Goal: Communication & Community: Answer question/provide support

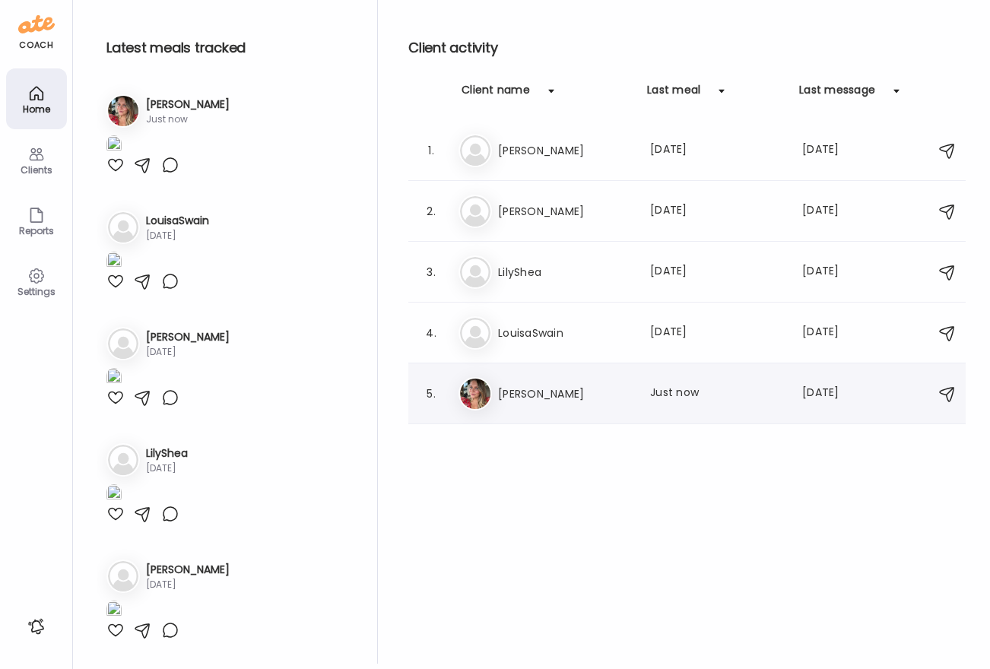
click at [549, 390] on h3 "[PERSON_NAME]" at bounding box center [565, 394] width 134 height 18
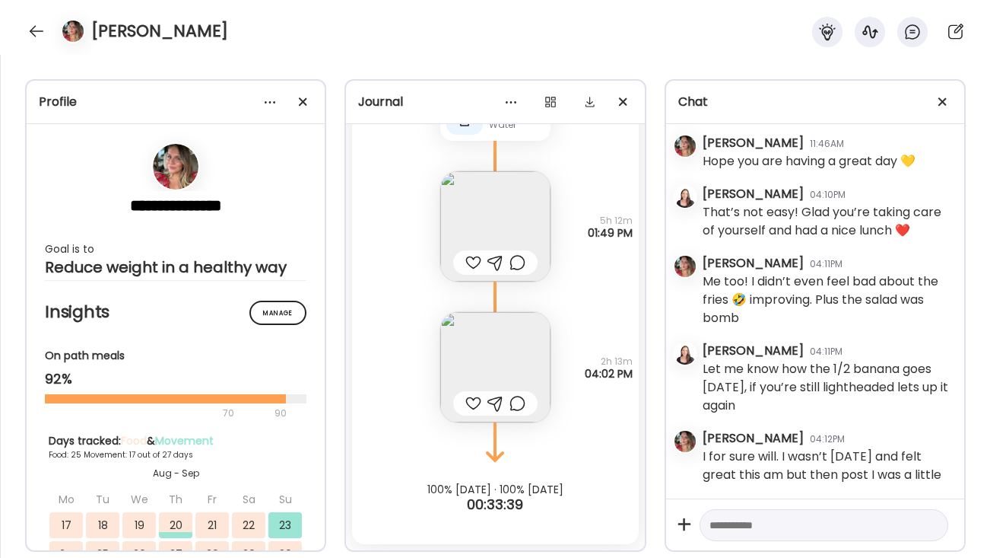
scroll to position [51487, 0]
click at [770, 521] on textarea at bounding box center [811, 525] width 202 height 18
type textarea "**********"
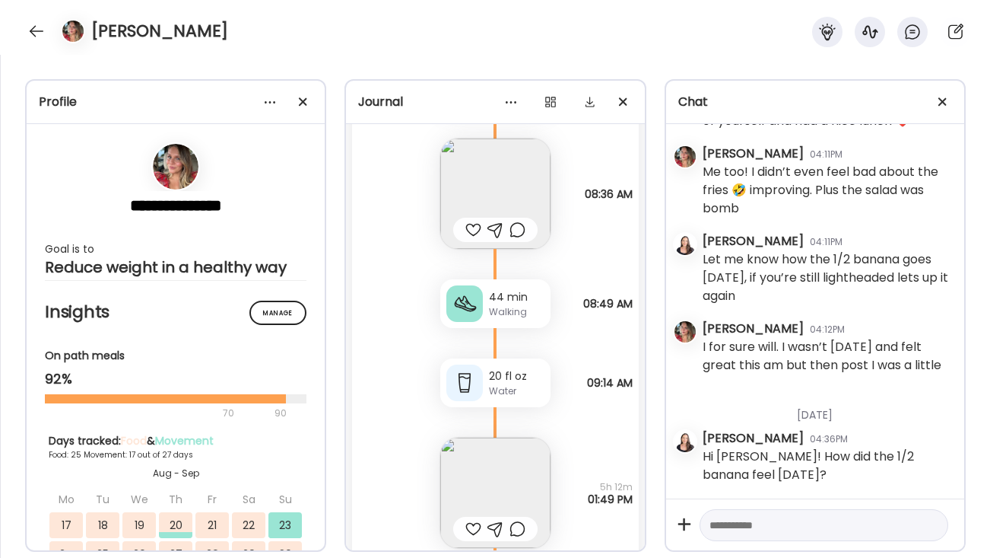
scroll to position [38667, 0]
click at [501, 203] on img at bounding box center [495, 193] width 110 height 110
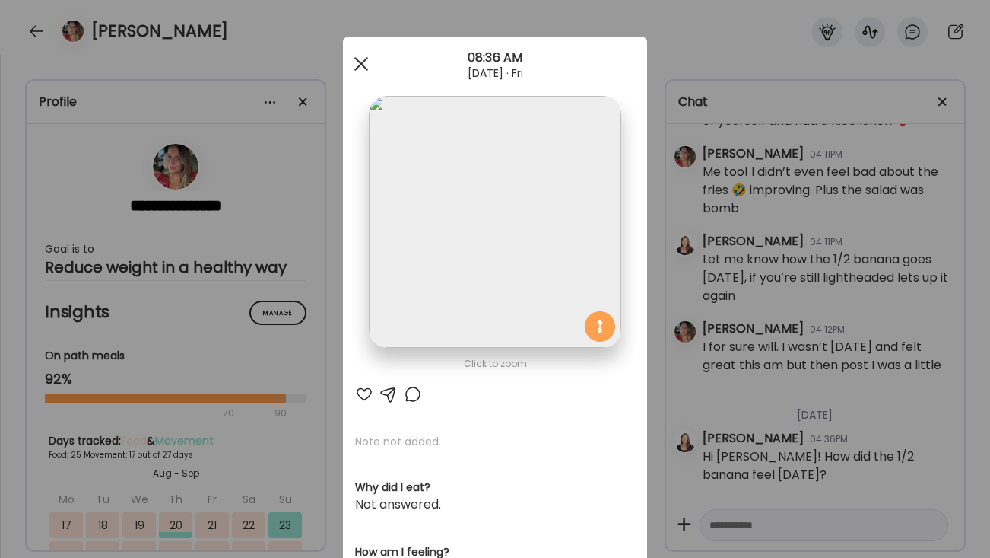
click at [346, 68] on div at bounding box center [361, 64] width 30 height 30
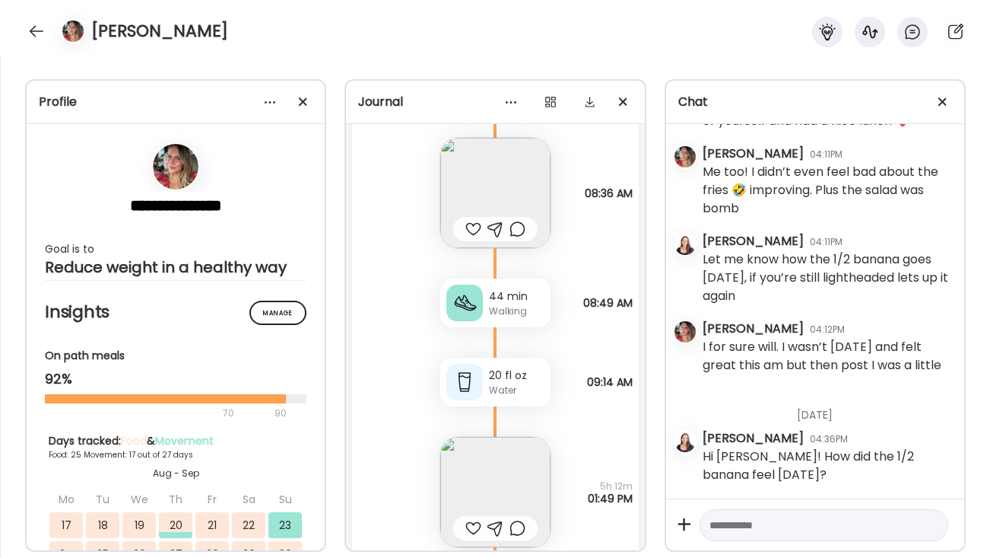
click at [488, 502] on img at bounding box center [495, 492] width 110 height 110
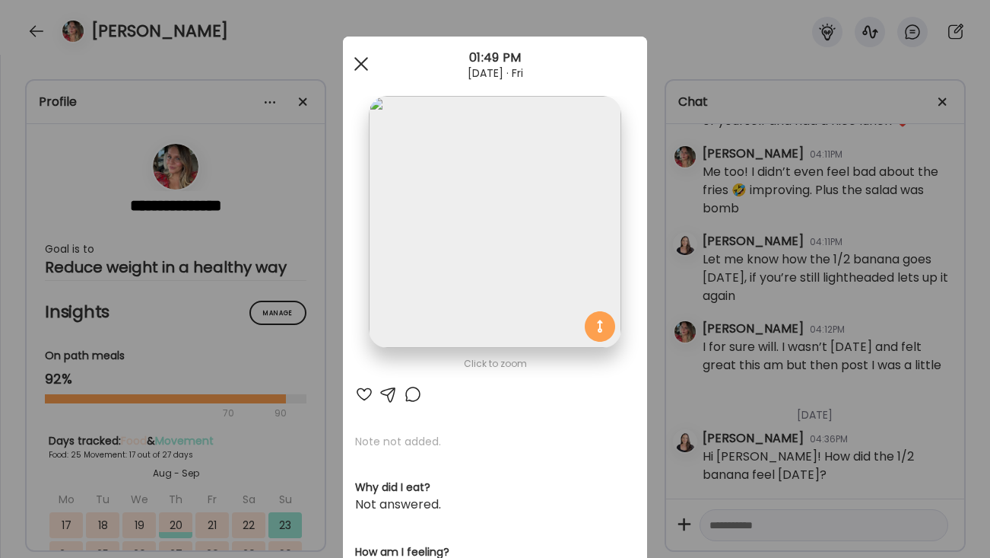
click at [357, 61] on span at bounding box center [361, 64] width 14 height 14
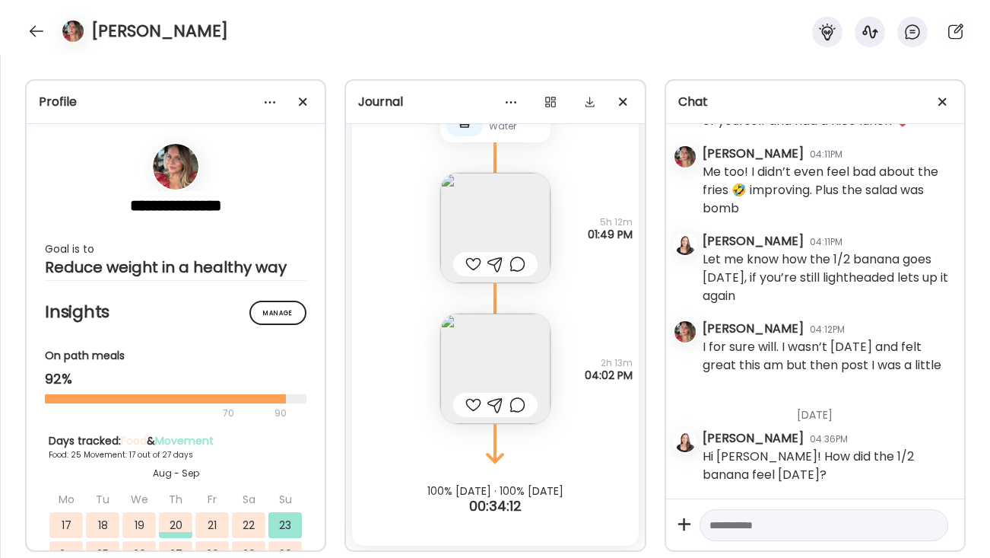
scroll to position [38969, 0]
click at [499, 373] on img at bounding box center [495, 367] width 110 height 110
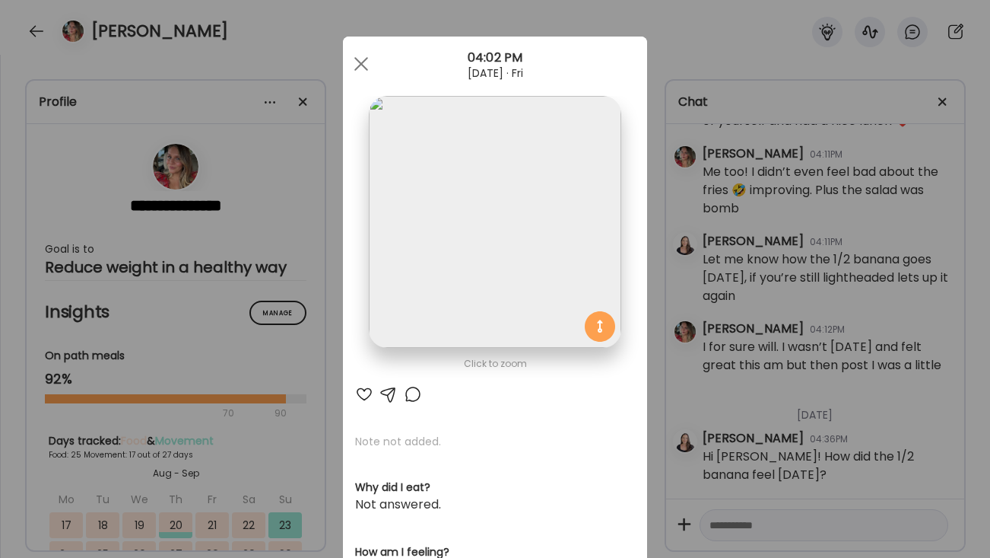
click at [351, 62] on div at bounding box center [361, 64] width 30 height 30
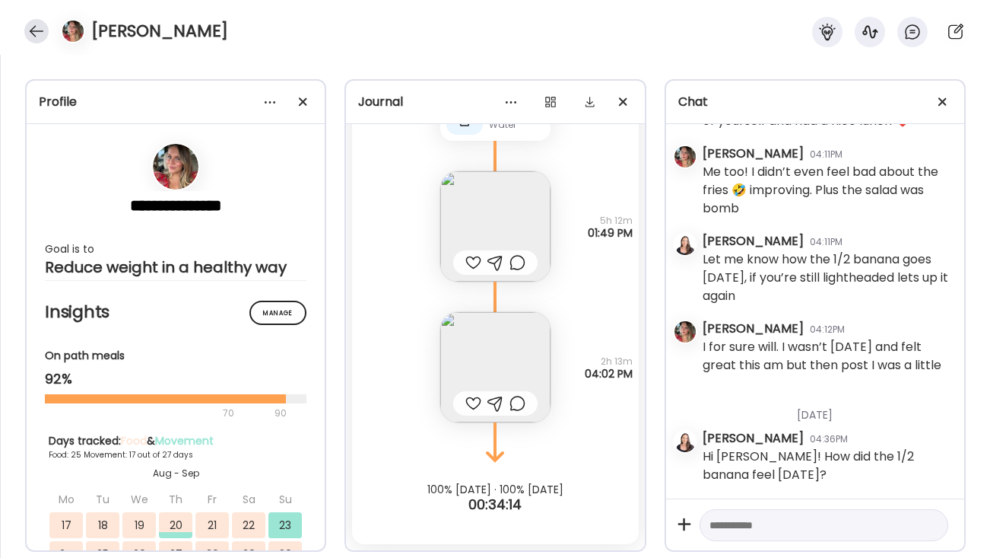
click at [41, 31] on div at bounding box center [36, 31] width 24 height 24
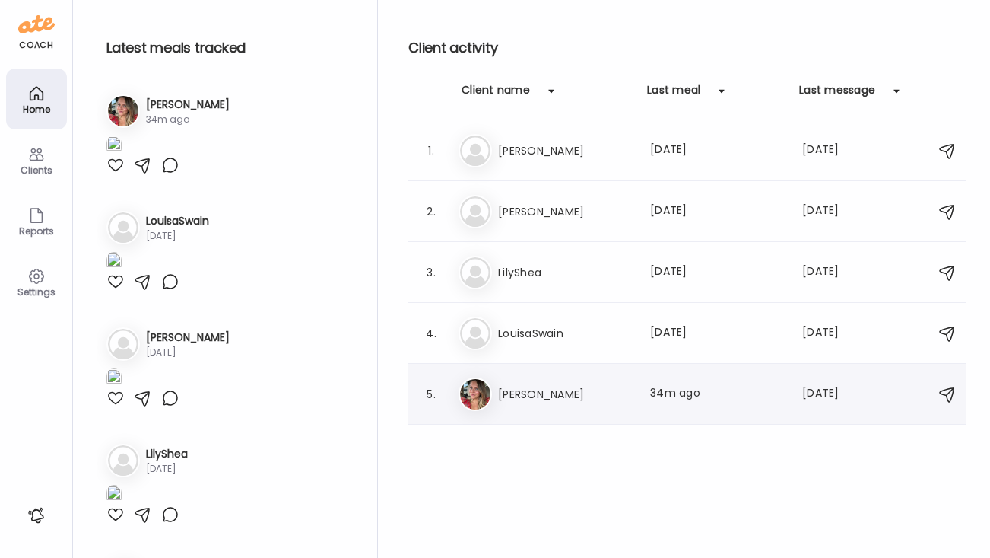
click at [552, 373] on div "5. Sa [PERSON_NAME] Last meal: 34m ago Last message: [DATE] You: Hi [PERSON_NAM…" at bounding box center [688, 394] width 558 height 61
click at [541, 388] on h3 "[PERSON_NAME]" at bounding box center [565, 394] width 134 height 18
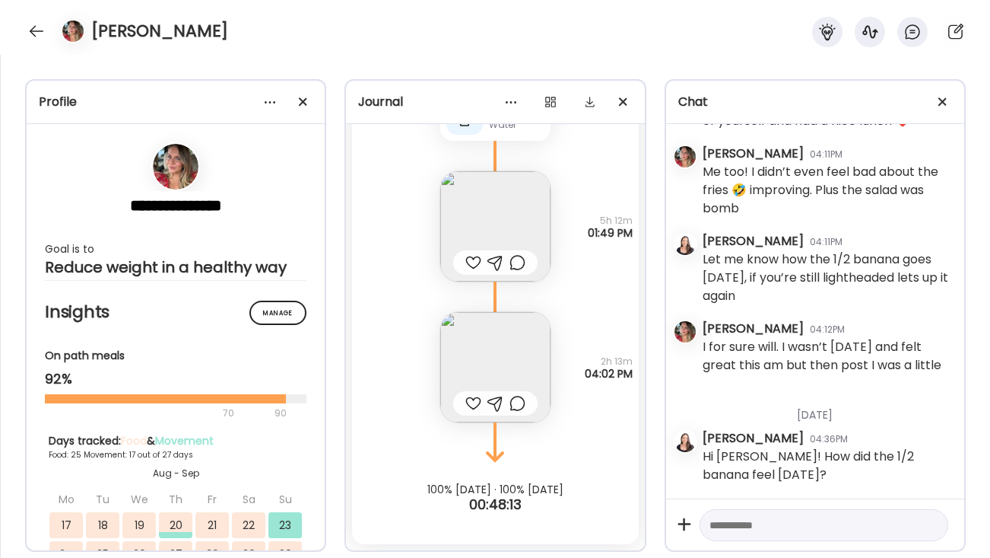
scroll to position [51597, 0]
click at [34, 24] on div at bounding box center [36, 31] width 24 height 24
